Goal: Check status: Check status

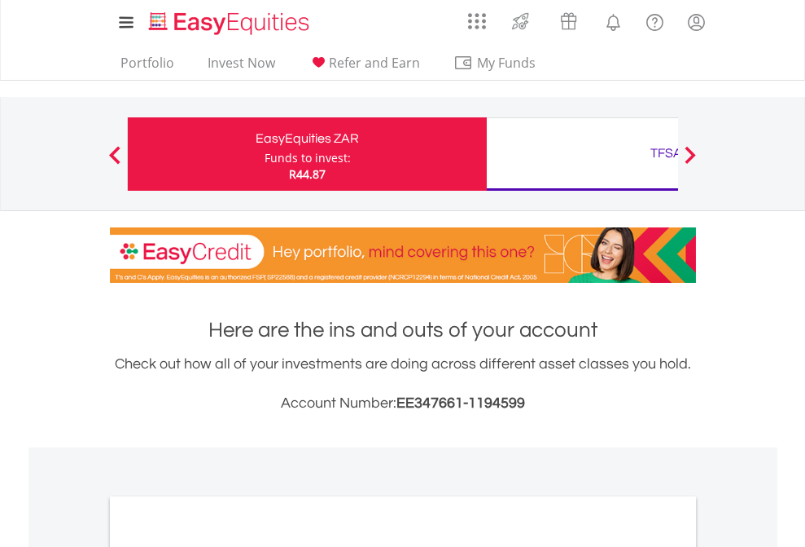
click at [265, 154] on div "Funds to invest:" at bounding box center [308, 158] width 86 height 16
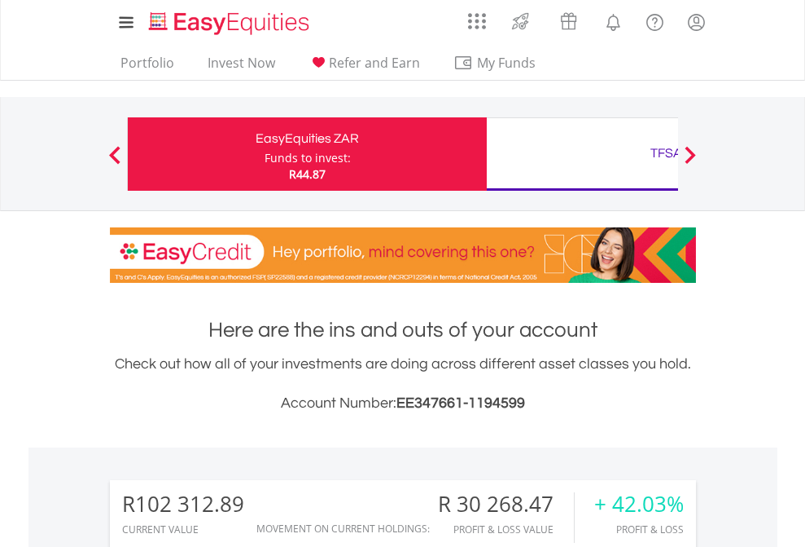
scroll to position [156, 256]
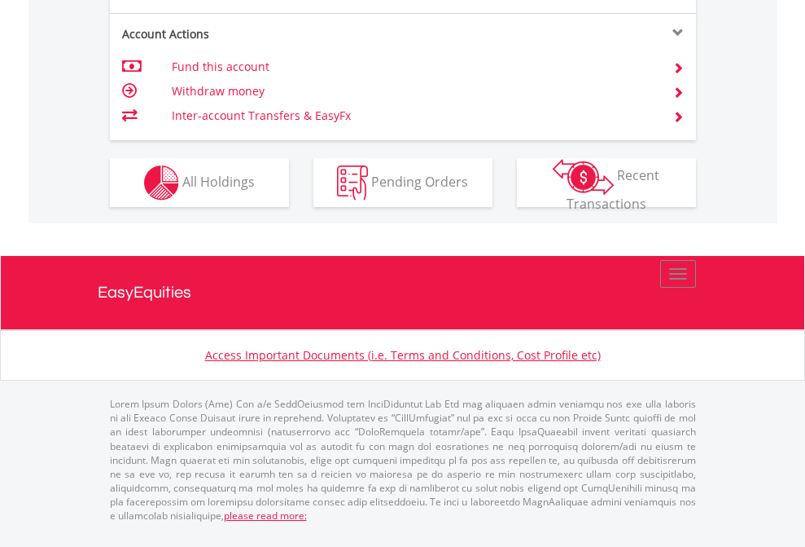
scroll to position [1659, 0]
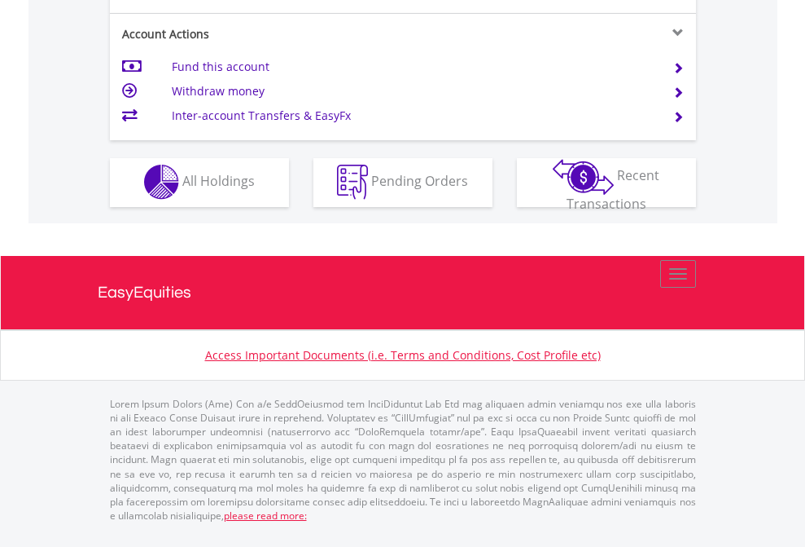
scroll to position [1523, 0]
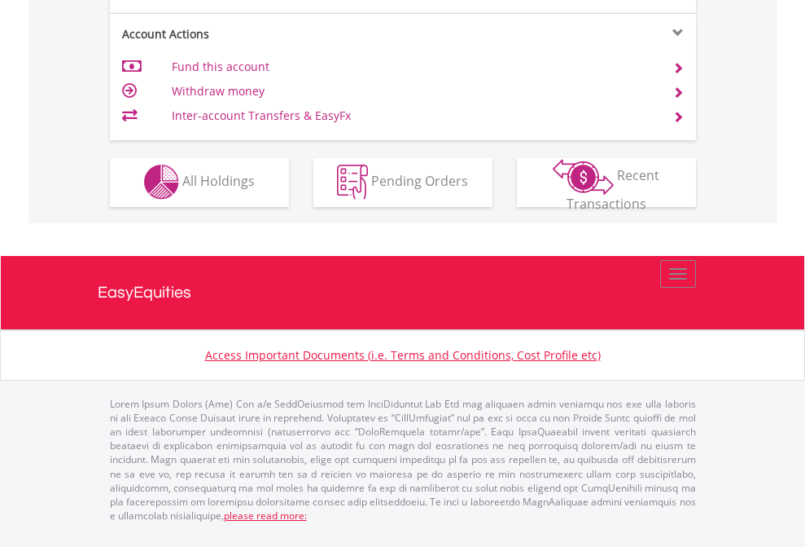
click at [182, 190] on span "All Holdings" at bounding box center [218, 181] width 72 height 18
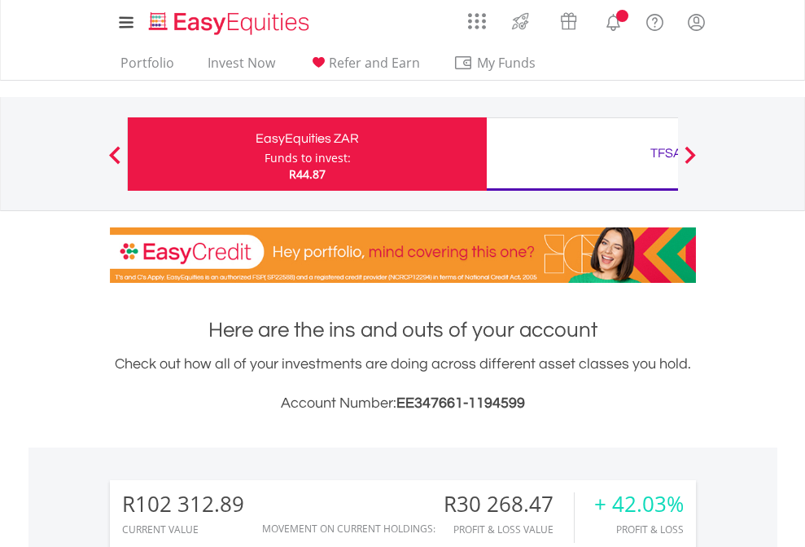
scroll to position [156, 256]
click at [582, 154] on div "TFSA" at bounding box center [667, 153] width 340 height 23
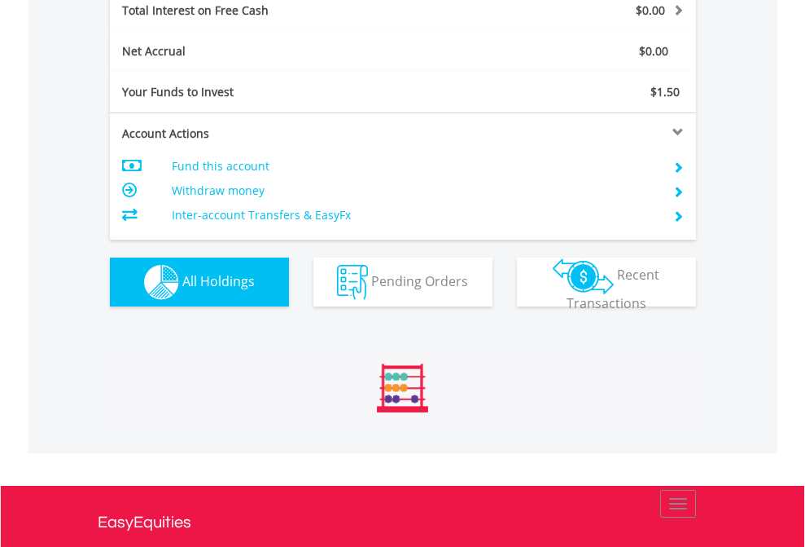
scroll to position [1877, 0]
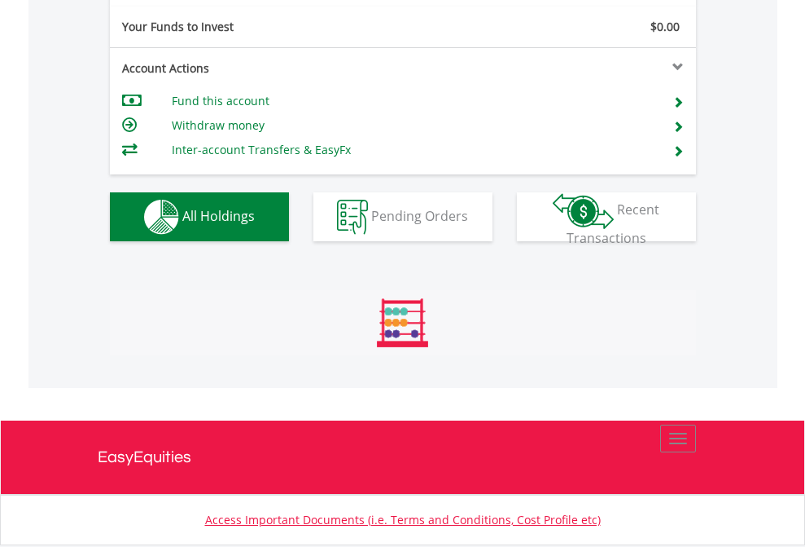
scroll to position [1811, 0]
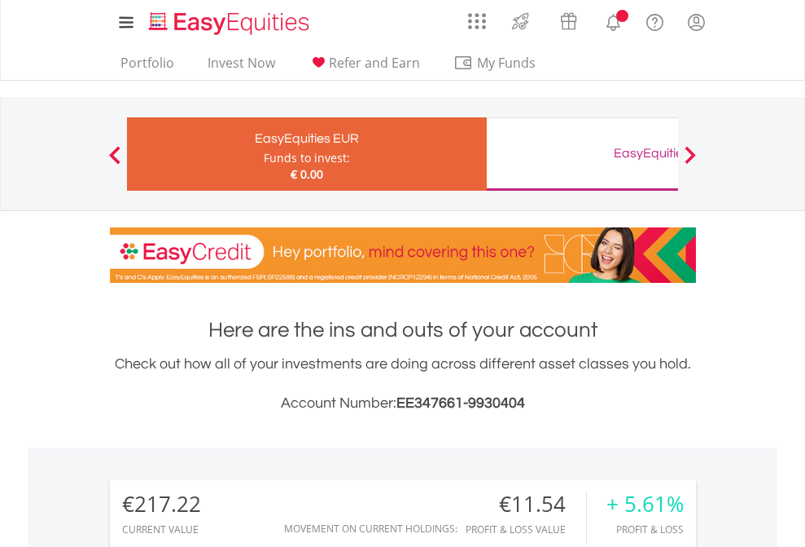
scroll to position [156, 256]
click at [582, 154] on div "EasyEquities GBP" at bounding box center [667, 153] width 340 height 23
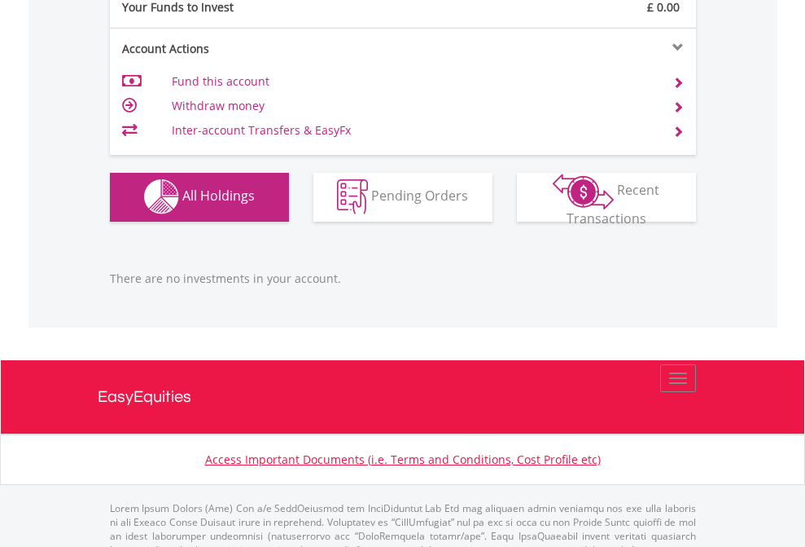
scroll to position [1613, 0]
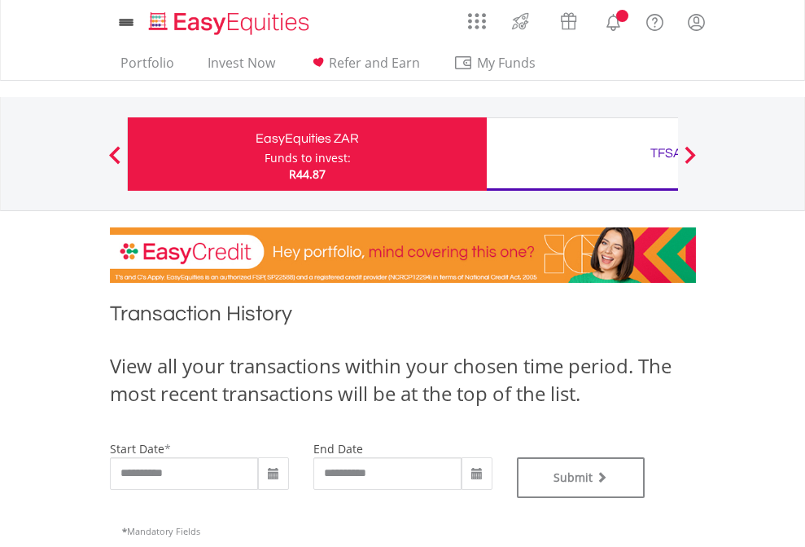
type input "**********"
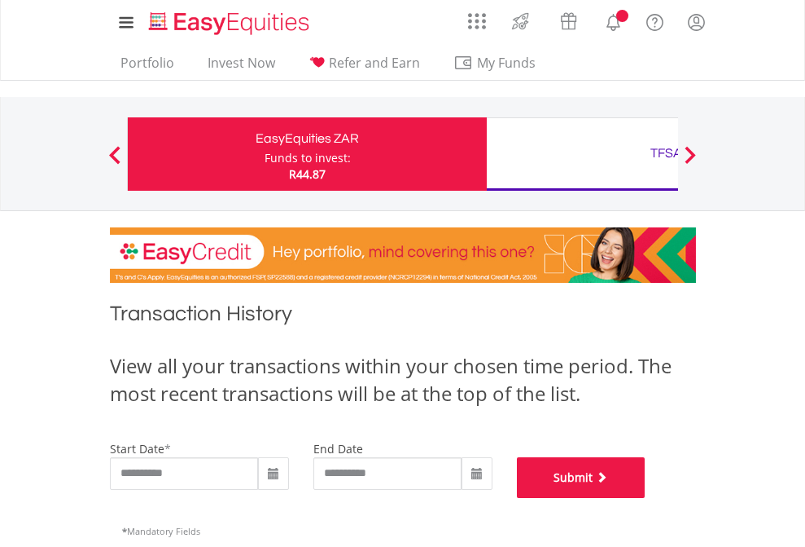
click at [646, 498] on button "Submit" at bounding box center [581, 477] width 129 height 41
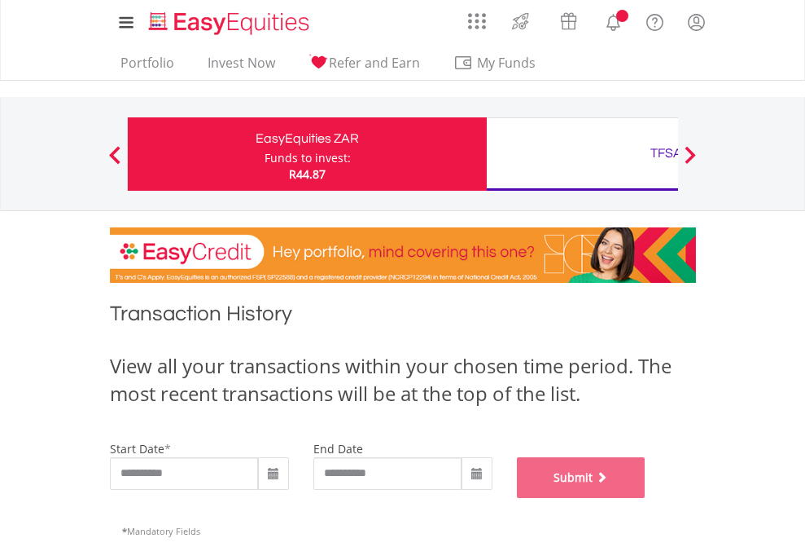
scroll to position [661, 0]
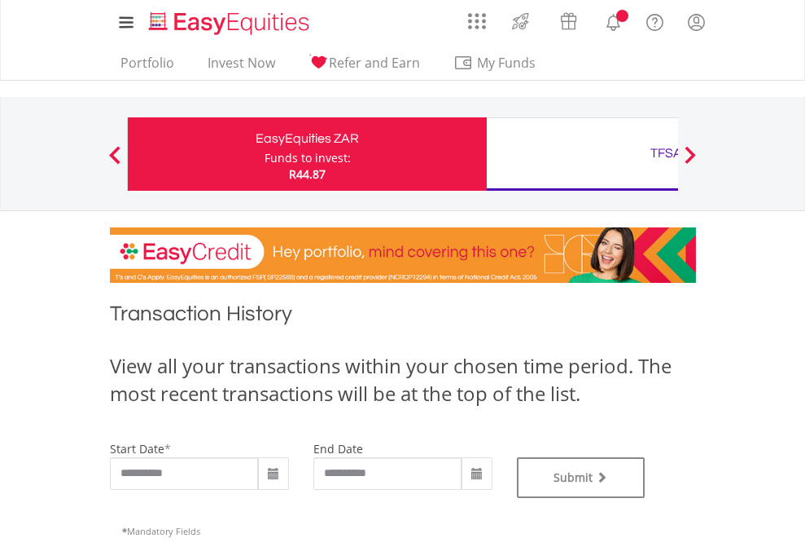
click at [582, 154] on div "TFSA" at bounding box center [667, 153] width 340 height 23
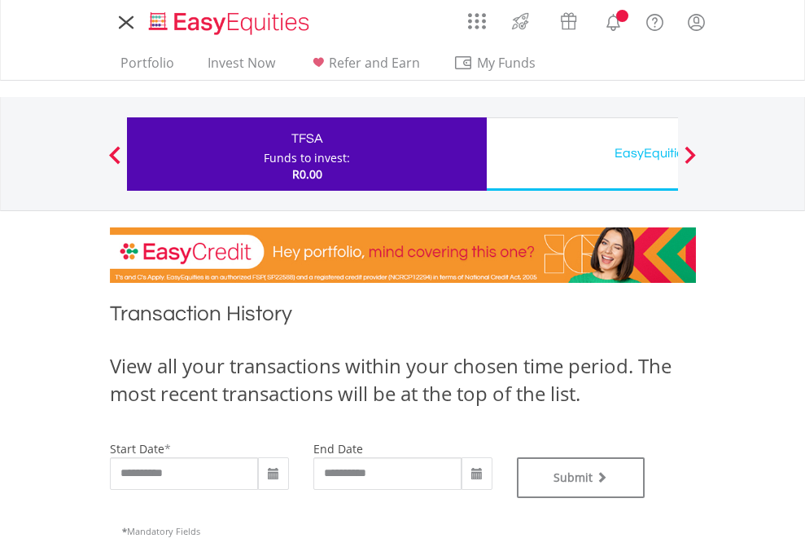
type input "**********"
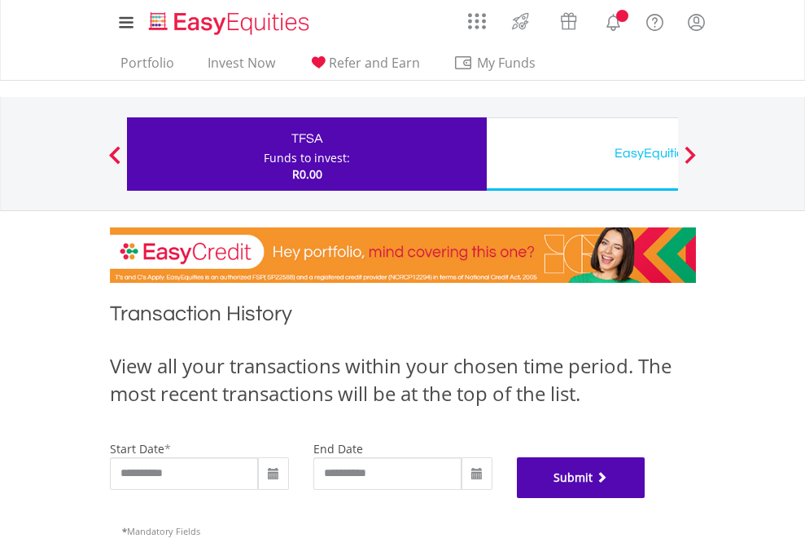
click at [646, 498] on button "Submit" at bounding box center [581, 477] width 129 height 41
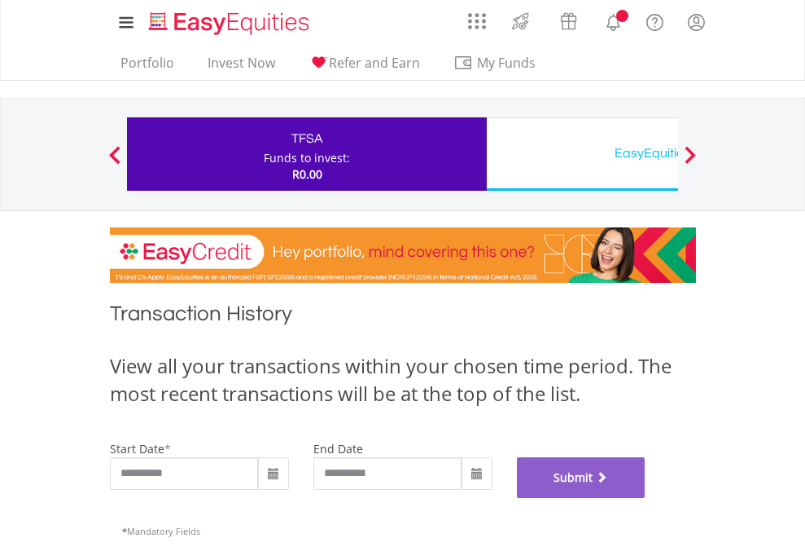
scroll to position [661, 0]
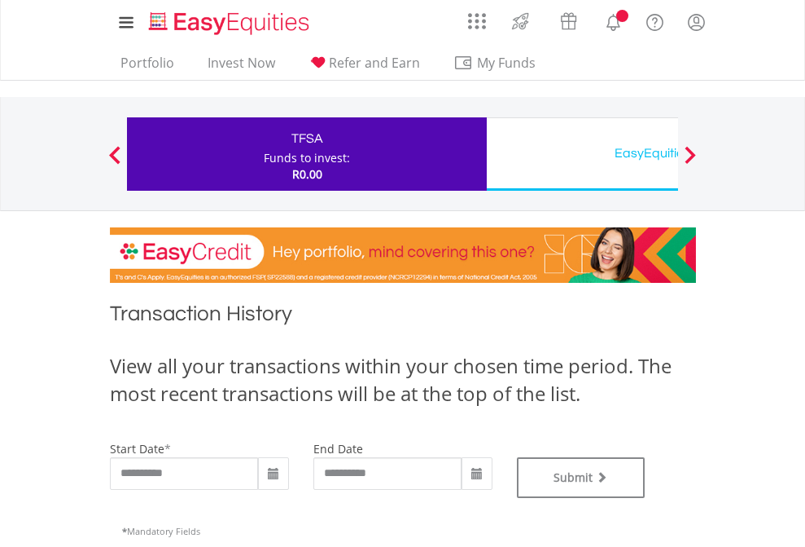
click at [582, 154] on div "EasyEquities USD" at bounding box center [667, 153] width 340 height 23
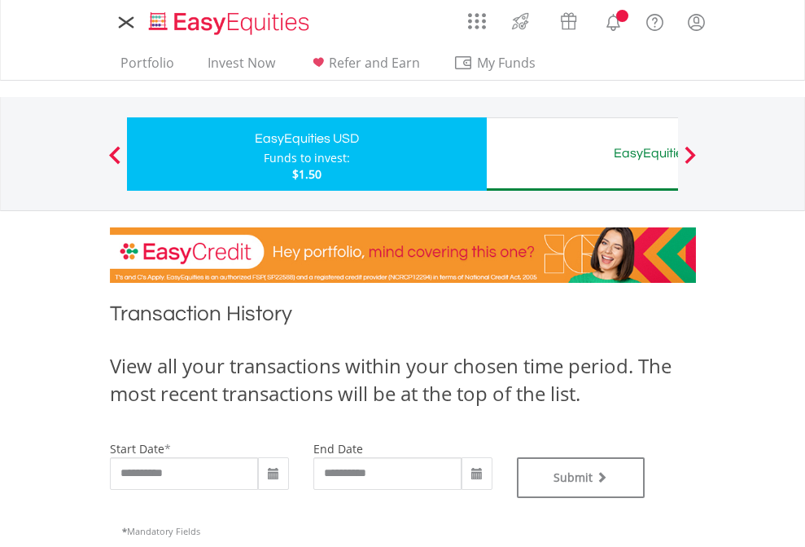
type input "**********"
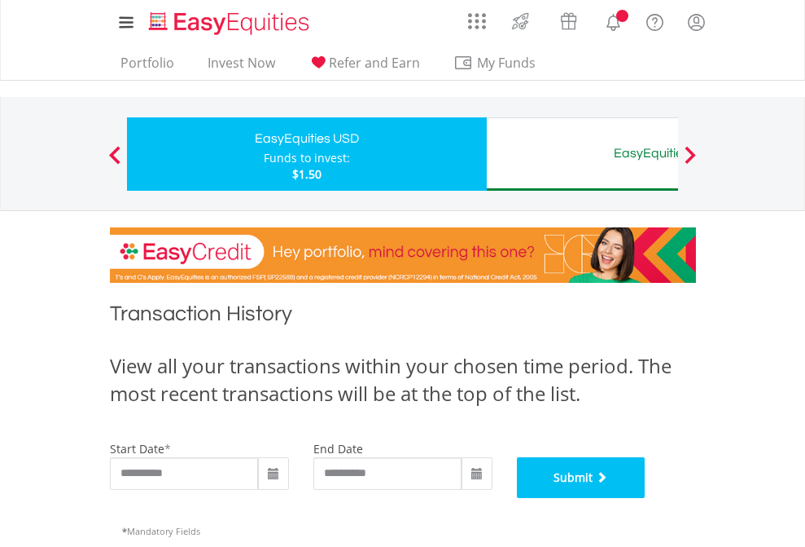
click at [646, 498] on button "Submit" at bounding box center [581, 477] width 129 height 41
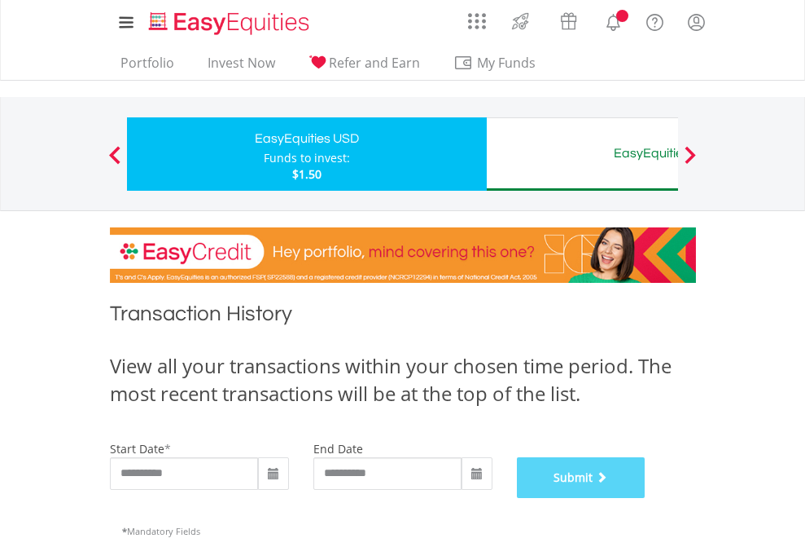
scroll to position [661, 0]
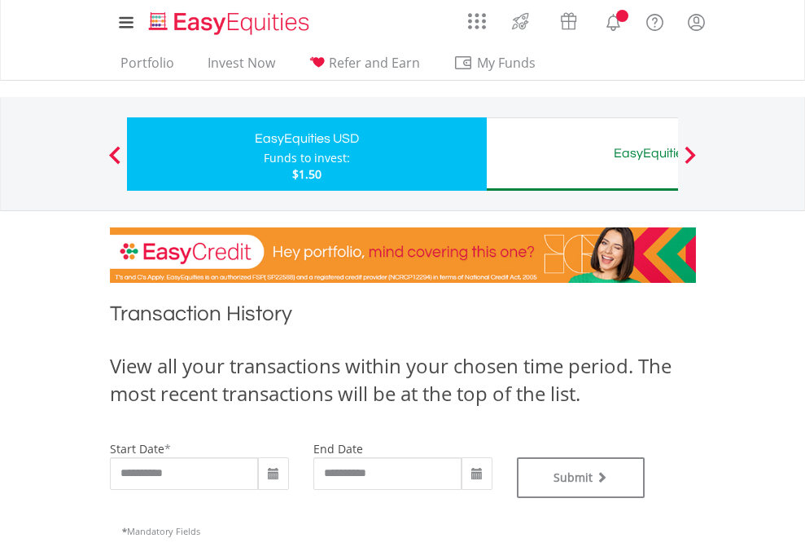
click at [582, 154] on div "EasyEquities AUD" at bounding box center [667, 153] width 340 height 23
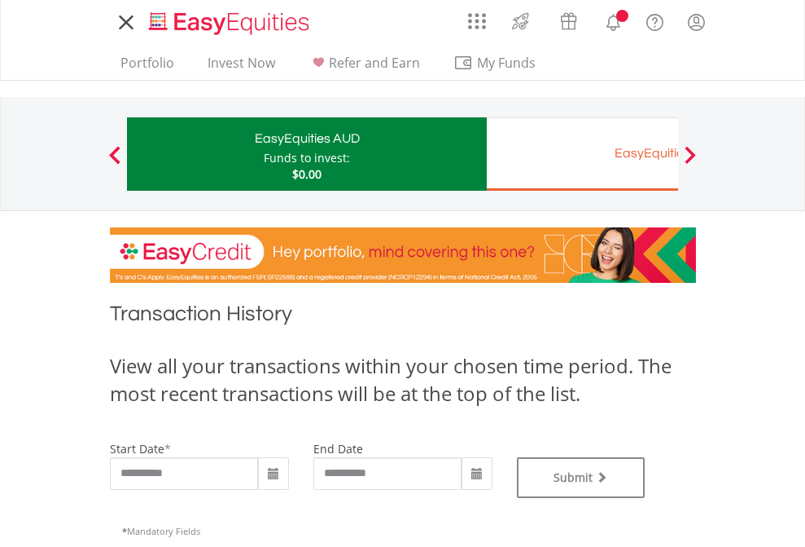
type input "**********"
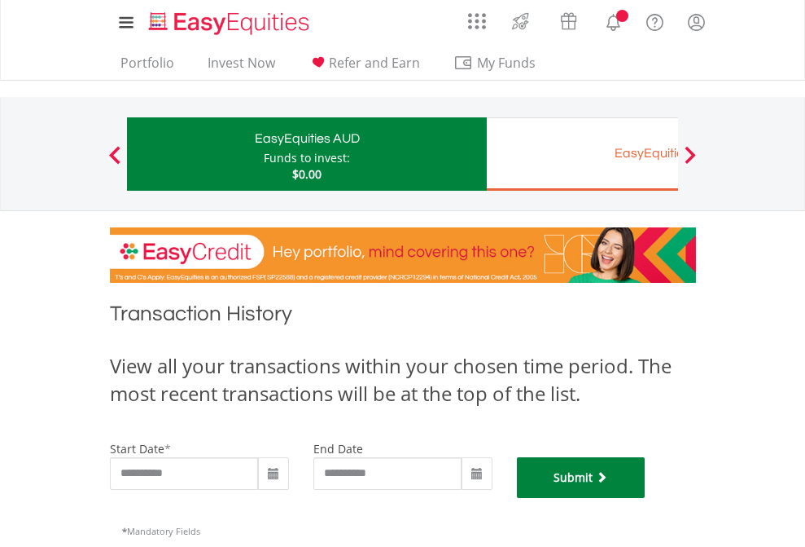
click at [646, 498] on button "Submit" at bounding box center [581, 477] width 129 height 41
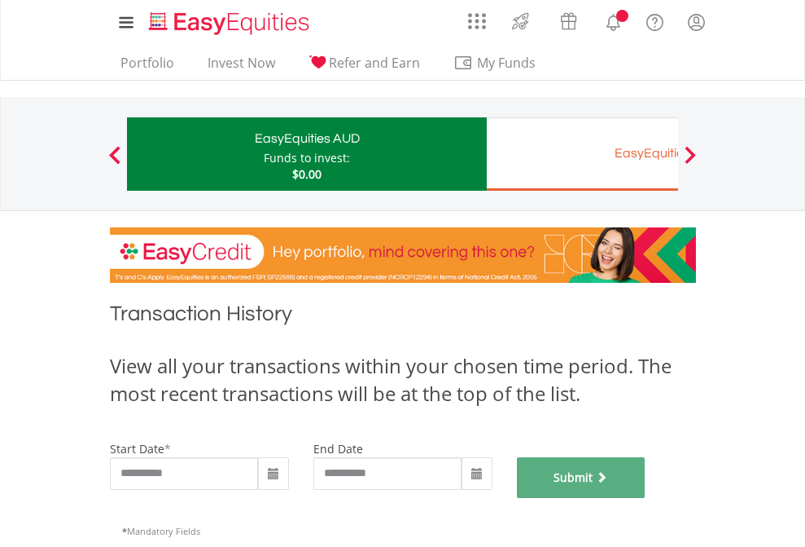
scroll to position [661, 0]
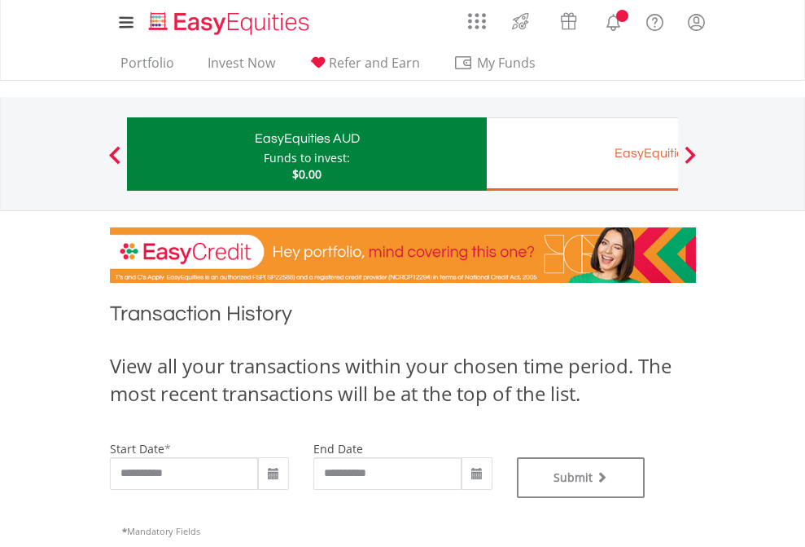
click at [582, 154] on div "EasyEquities EUR" at bounding box center [667, 153] width 340 height 23
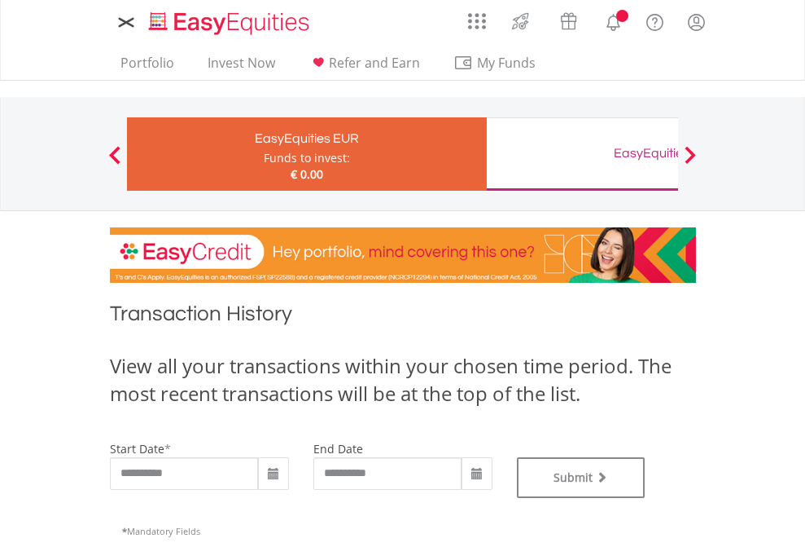
type input "**********"
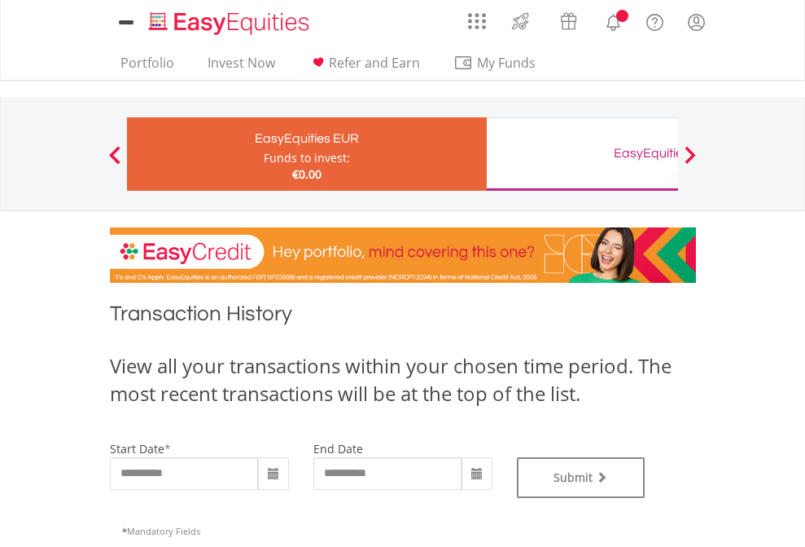
click at [582, 154] on div "EasyEquities GBP" at bounding box center [667, 153] width 340 height 23
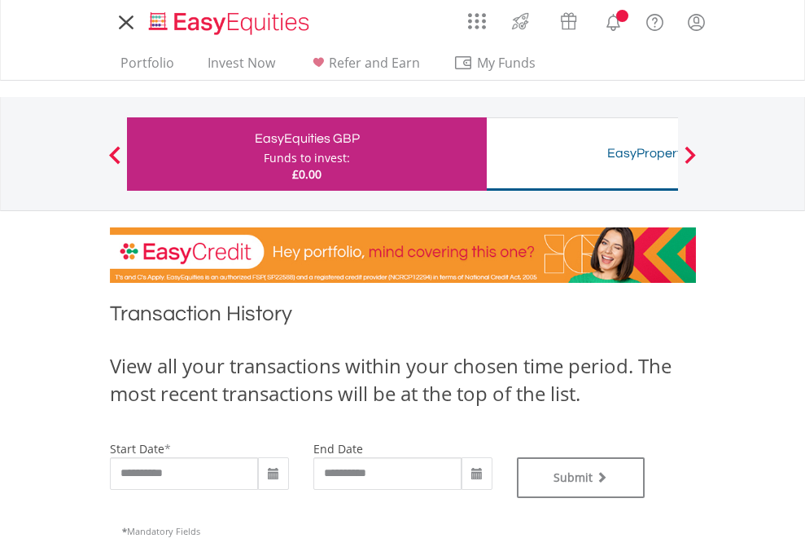
type input "**********"
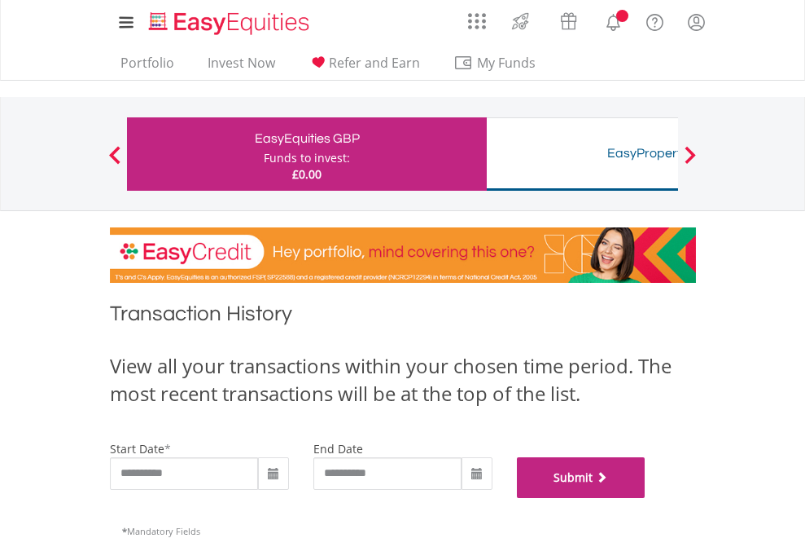
click at [646, 498] on button "Submit" at bounding box center [581, 477] width 129 height 41
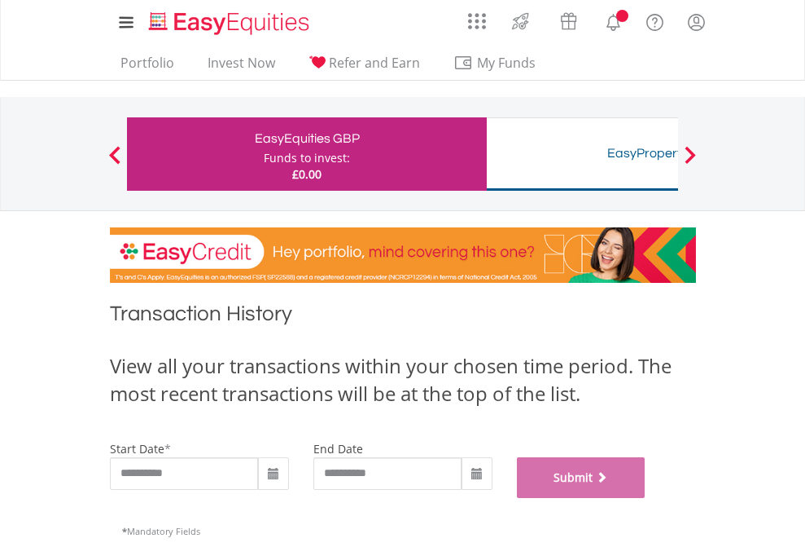
scroll to position [661, 0]
